Goal: Use online tool/utility: Utilize a website feature to perform a specific function

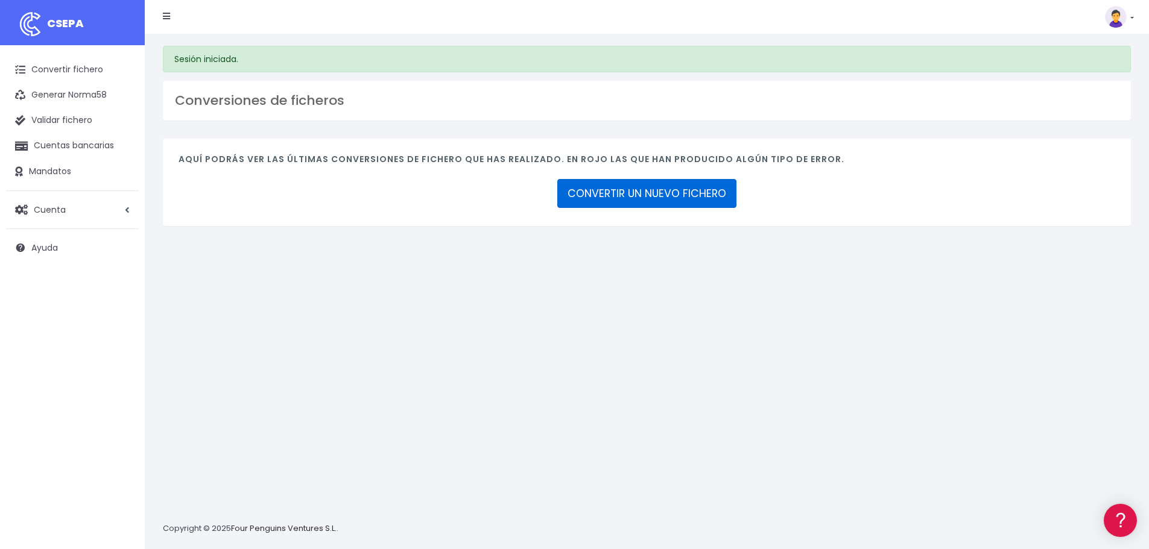
click at [631, 186] on link "CONVERTIR UN NUEVO FICHERO" at bounding box center [646, 193] width 179 height 29
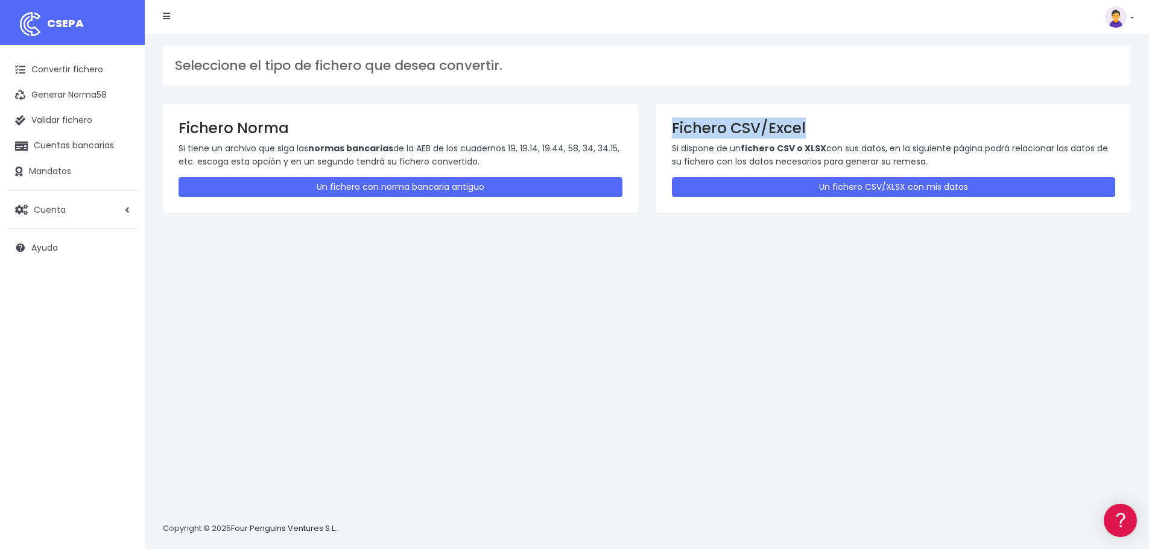
drag, startPoint x: 670, startPoint y: 127, endPoint x: 806, endPoint y: 125, distance: 136.3
click at [806, 125] on div "Fichero CSV/Excel Si dispone de un fichero CSV o XLSX con sus datos, en la sigu…" at bounding box center [893, 158] width 475 height 109
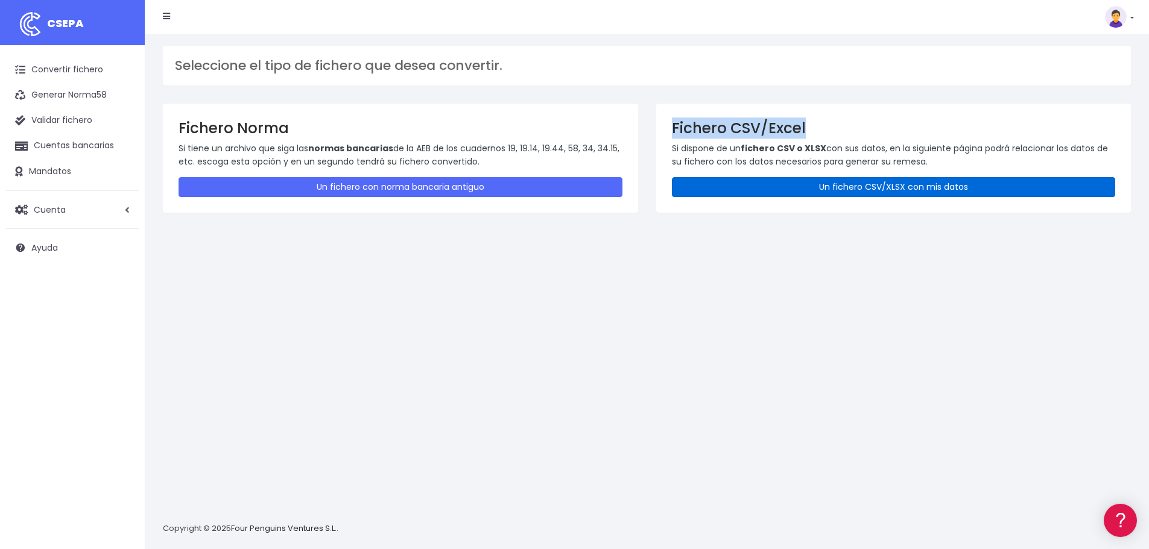
click at [843, 186] on link "Un fichero CSV/XLSX con mis datos" at bounding box center [894, 187] width 444 height 20
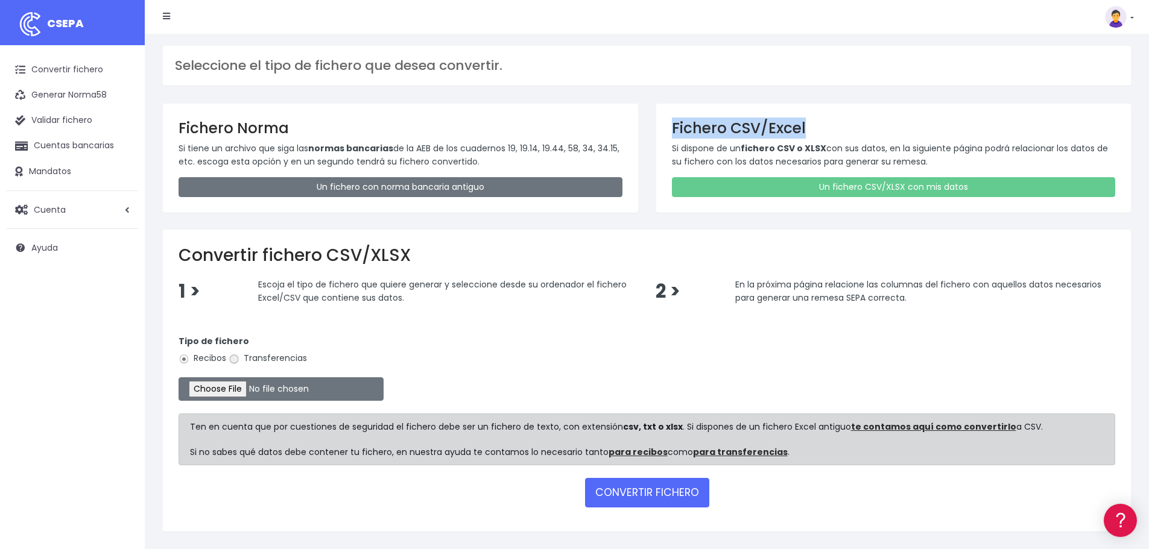
click at [233, 361] on input "Transferencias" at bounding box center [234, 359] width 11 height 11
radio input "true"
click at [227, 390] on input "file" at bounding box center [280, 389] width 205 height 24
